Goal: Check status

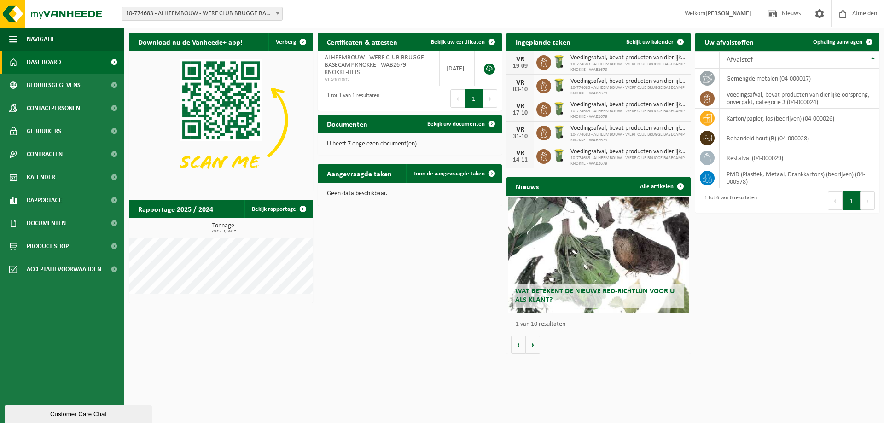
click at [865, 199] on button "Volgende" at bounding box center [868, 201] width 14 height 18
click at [490, 127] on span at bounding box center [492, 124] width 18 height 18
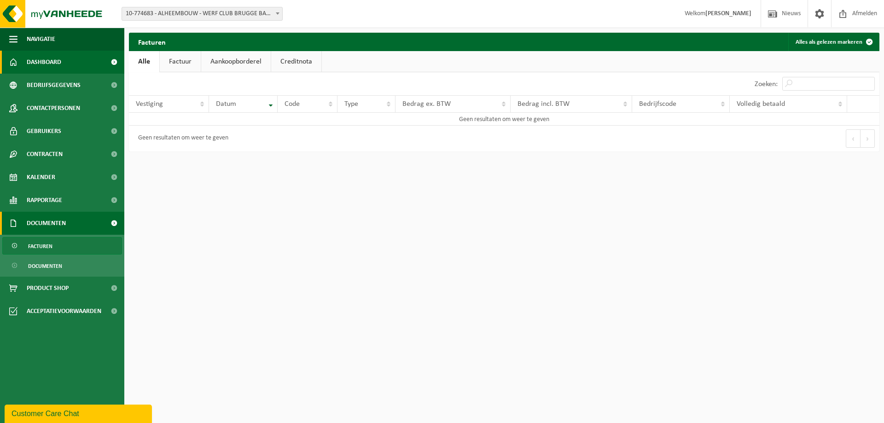
click at [59, 67] on span "Dashboard" at bounding box center [44, 62] width 35 height 23
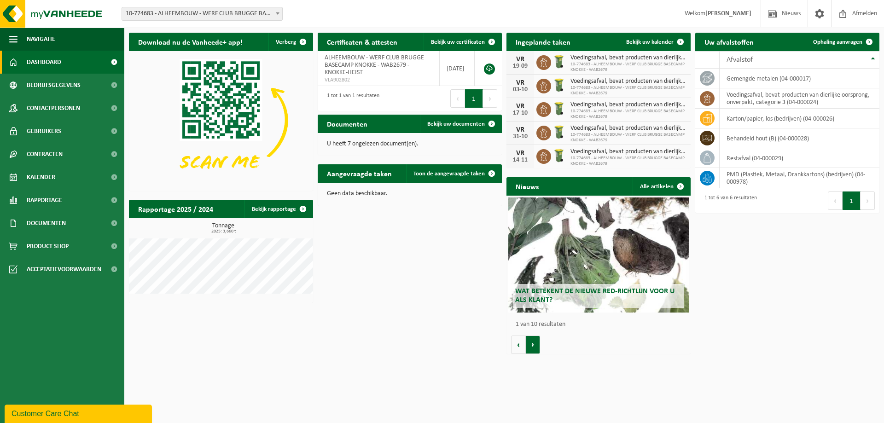
click at [535, 344] on button "Volgende" at bounding box center [533, 345] width 14 height 18
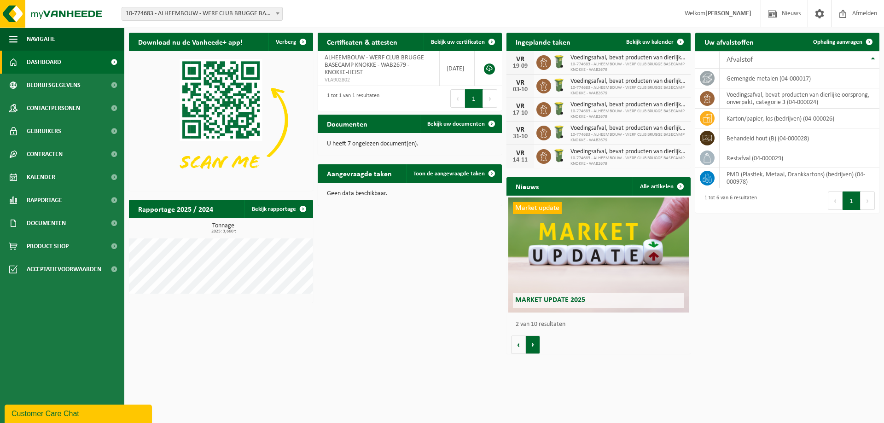
click at [535, 344] on button "Volgende" at bounding box center [533, 345] width 14 height 18
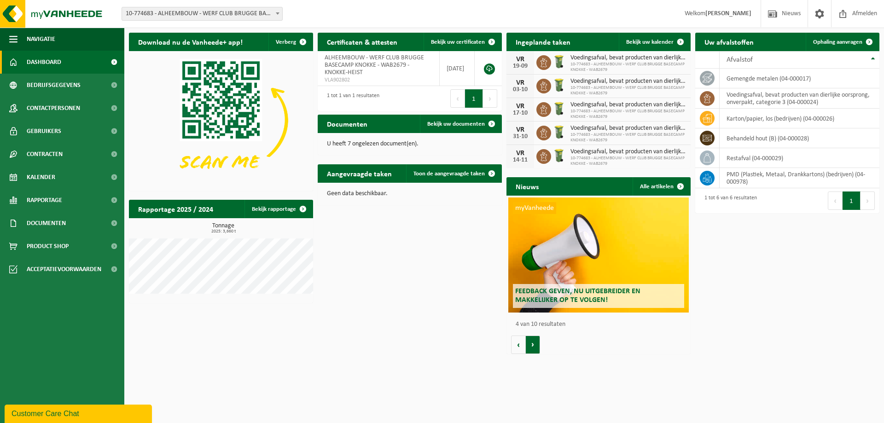
click at [535, 344] on button "Volgende" at bounding box center [533, 345] width 14 height 18
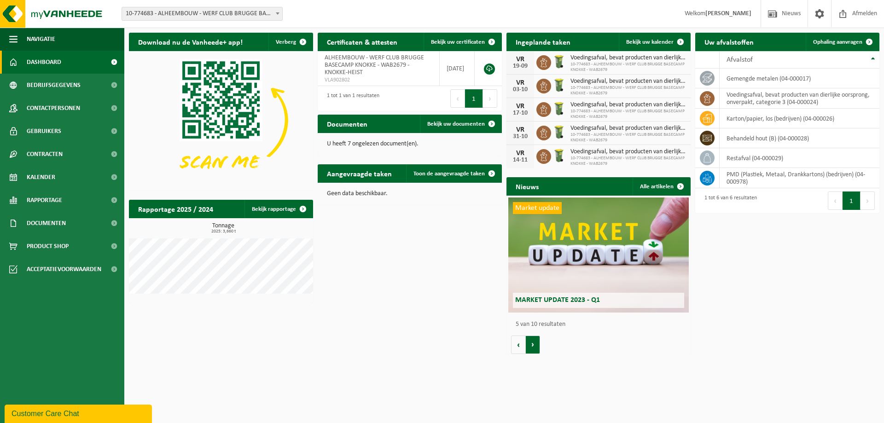
click at [534, 344] on button "Volgende" at bounding box center [533, 345] width 14 height 18
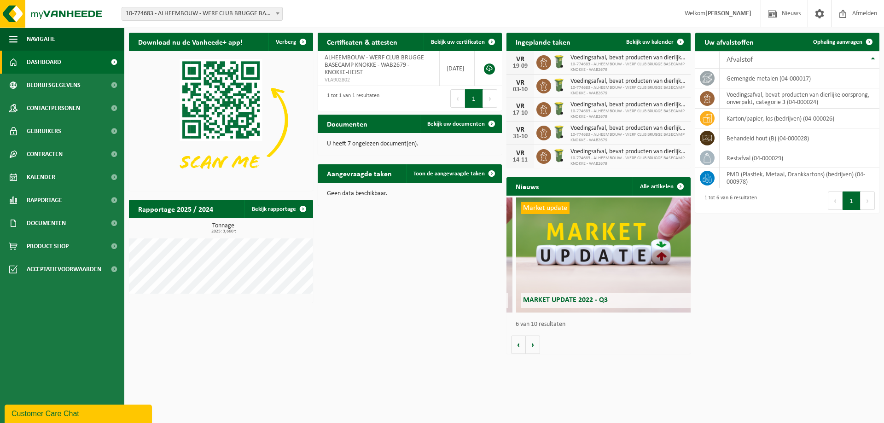
scroll to position [0, 921]
